Goal: Transaction & Acquisition: Purchase product/service

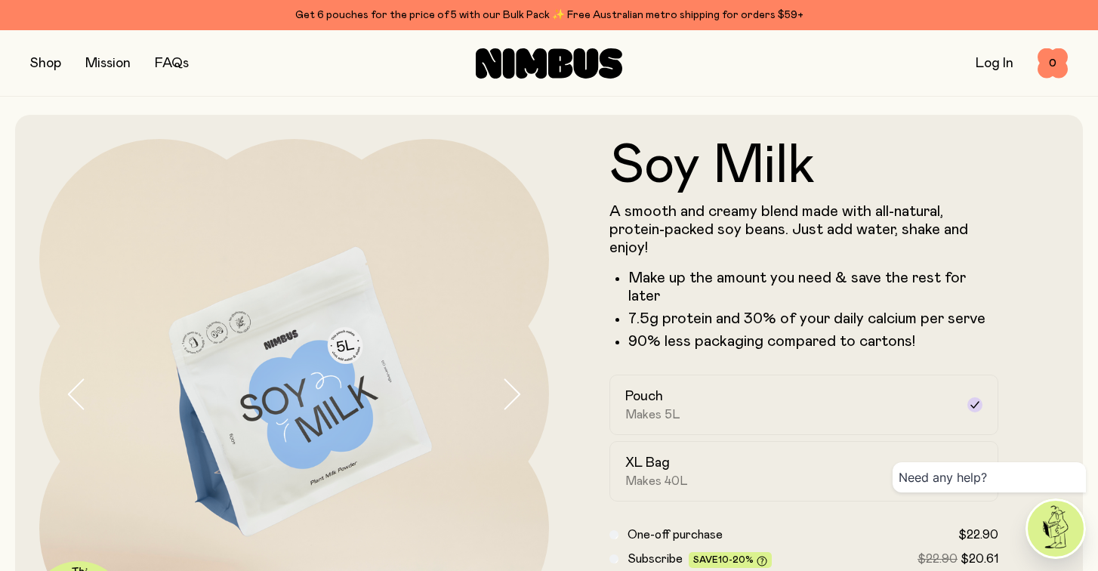
click at [51, 67] on button "button" at bounding box center [45, 63] width 31 height 21
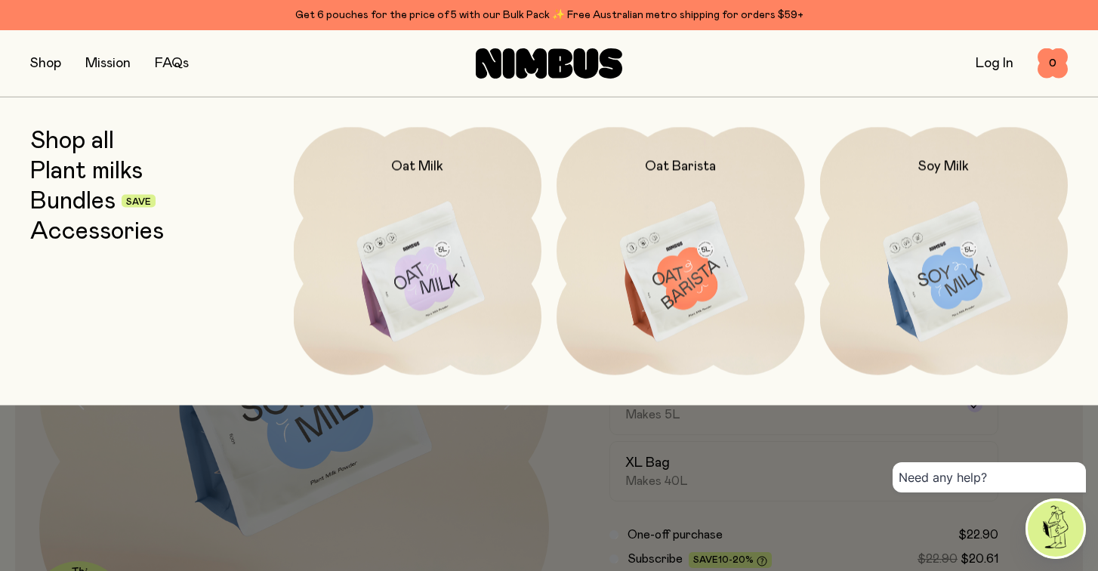
click at [90, 200] on link "Bundles" at bounding box center [72, 200] width 85 height 27
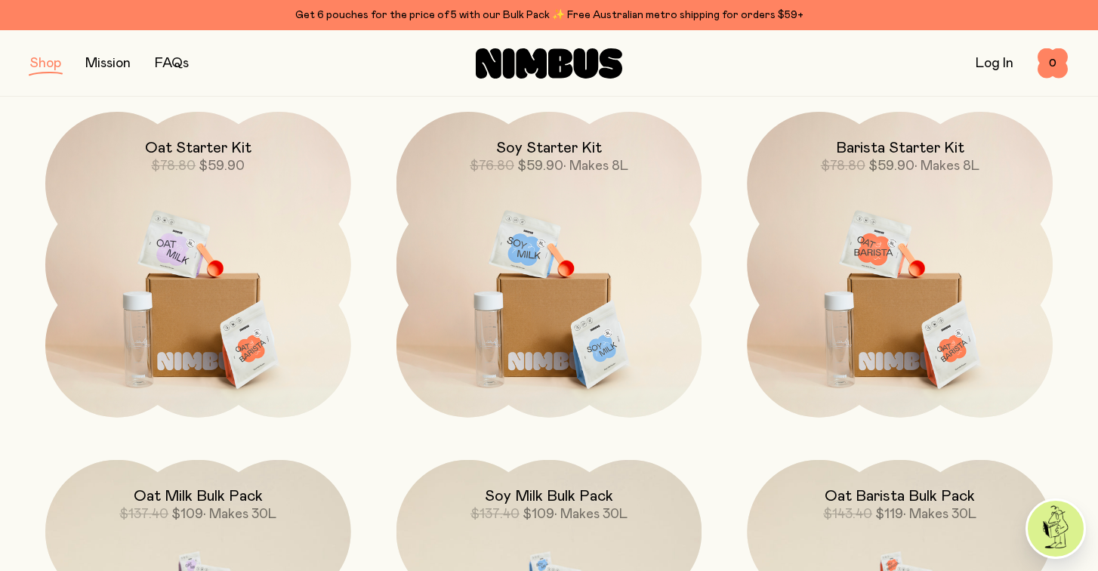
scroll to position [200, 0]
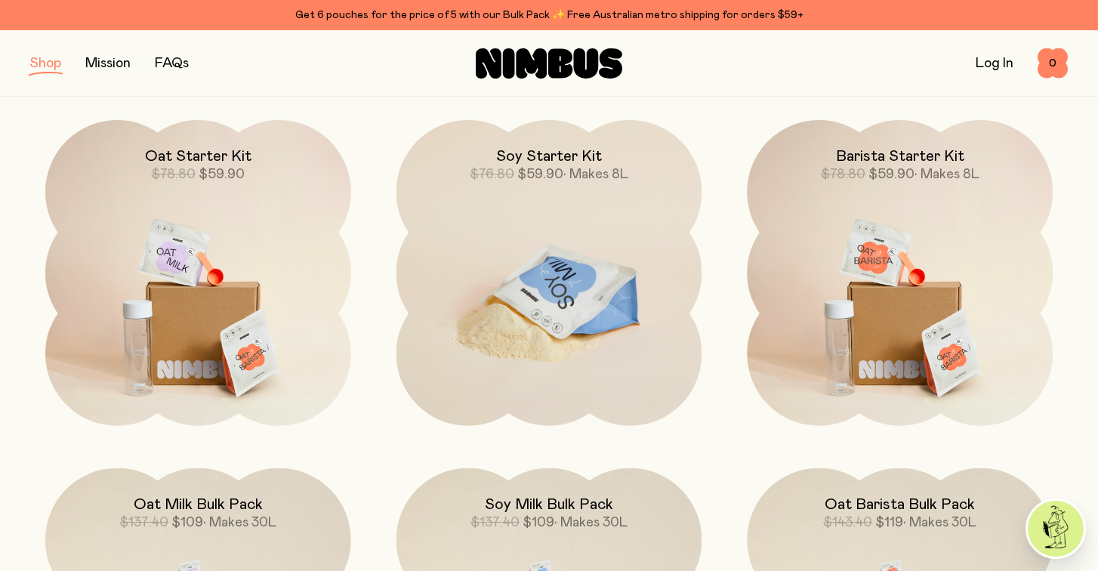
click at [474, 205] on img at bounding box center [549, 299] width 306 height 359
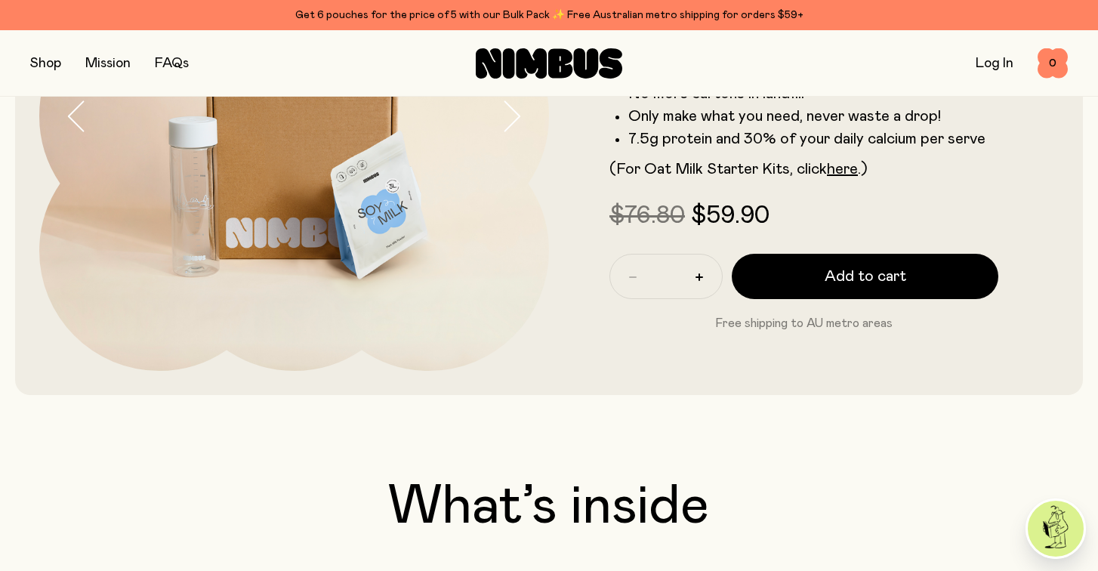
scroll to position [276, 0]
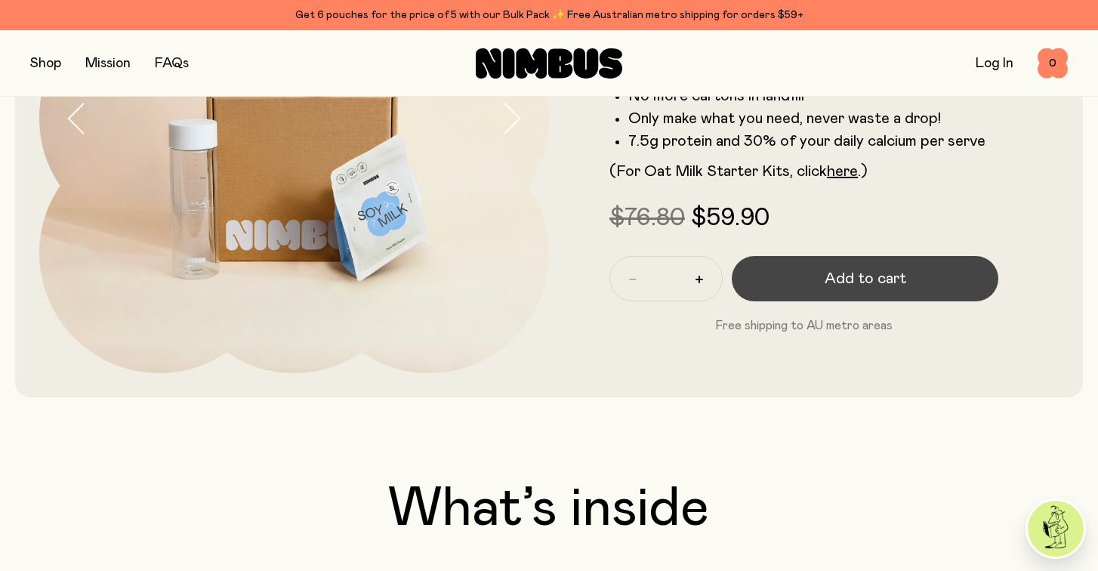
click at [825, 268] on span "Add to cart" at bounding box center [866, 278] width 82 height 21
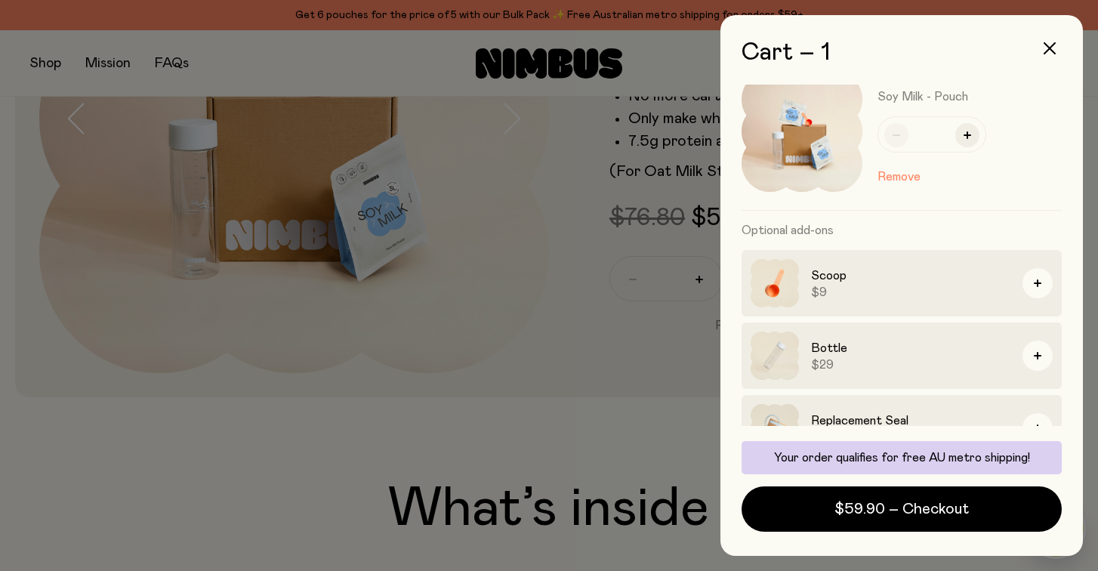
scroll to position [67, 0]
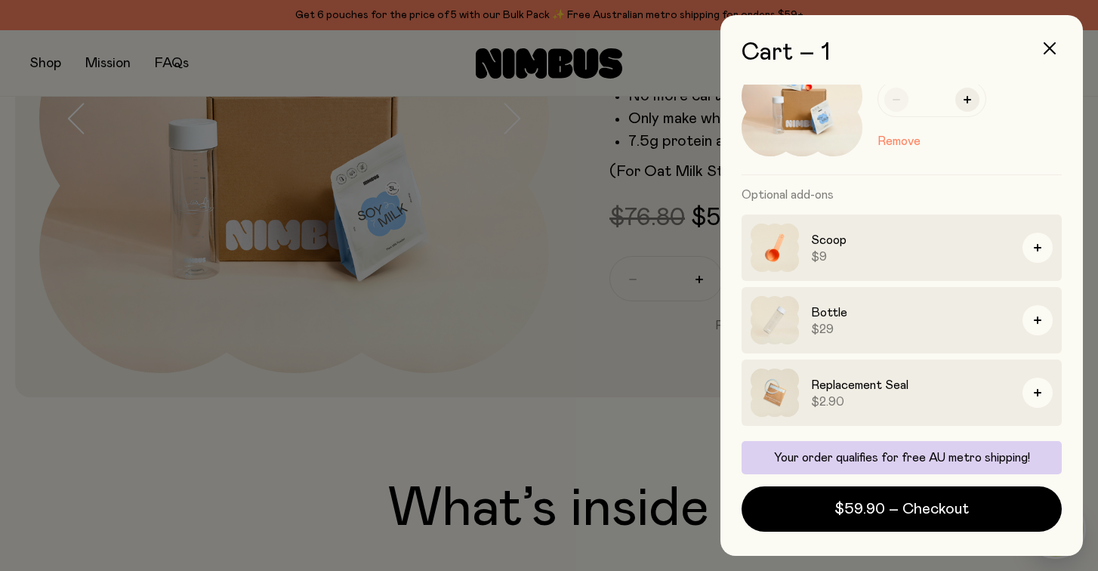
click at [673, 341] on div at bounding box center [549, 285] width 1098 height 571
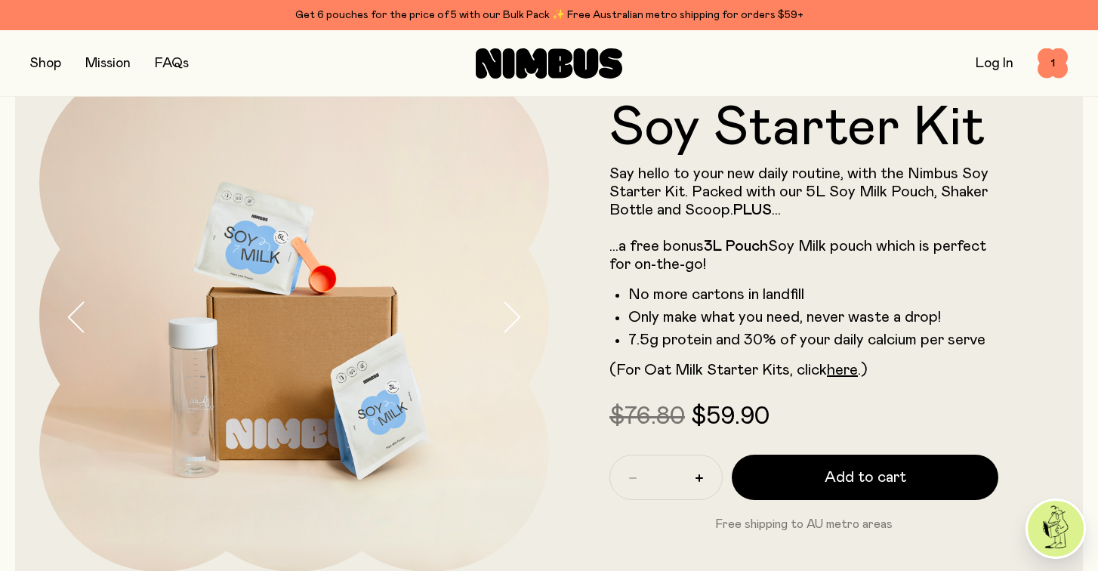
scroll to position [76, 0]
click at [1049, 63] on span "1" at bounding box center [1053, 63] width 30 height 30
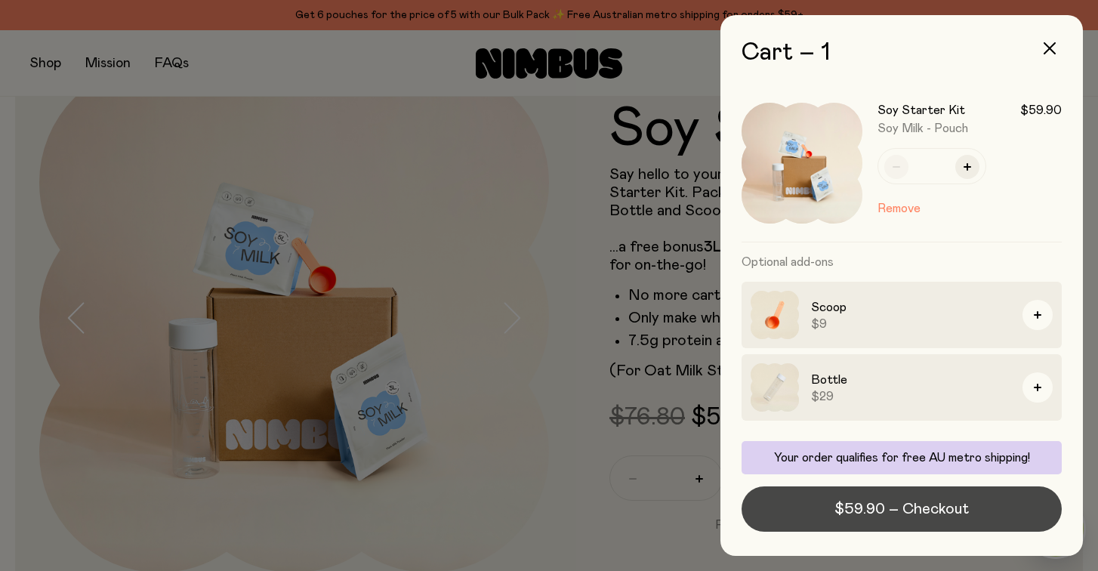
click at [872, 514] on span "$59.90 – Checkout" at bounding box center [902, 508] width 134 height 21
